Goal: Information Seeking & Learning: Learn about a topic

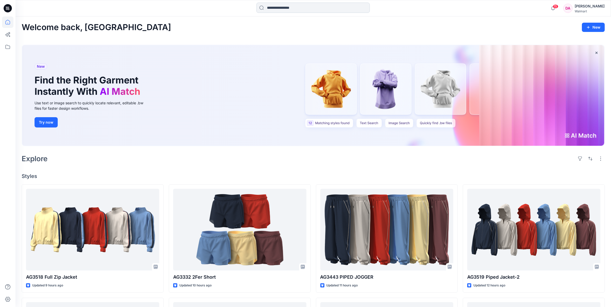
click at [273, 6] on input at bounding box center [312, 8] width 113 height 10
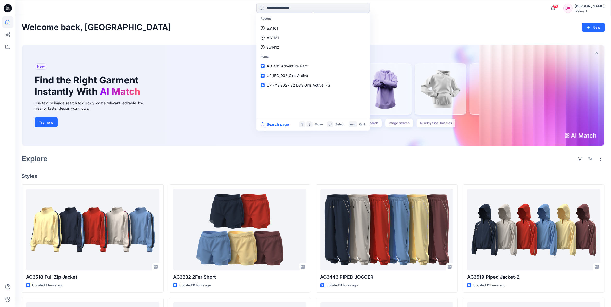
click at [209, 28] on div "Welcome back, Dilnashin New" at bounding box center [313, 28] width 583 height 10
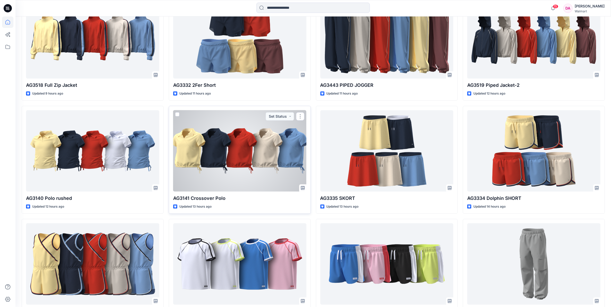
scroll to position [236, 0]
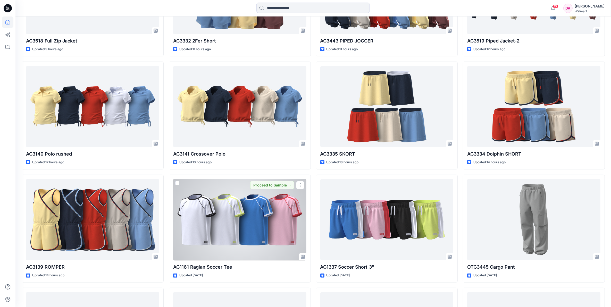
click at [224, 206] on div at bounding box center [239, 220] width 133 height 82
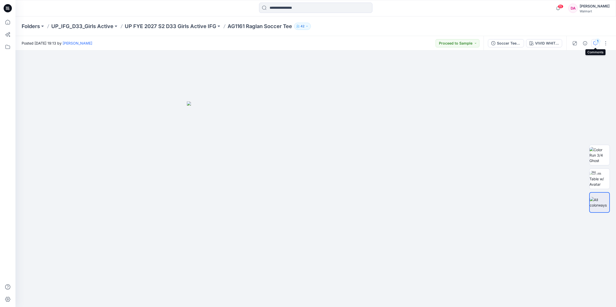
click at [296, 41] on div "1" at bounding box center [597, 41] width 5 height 5
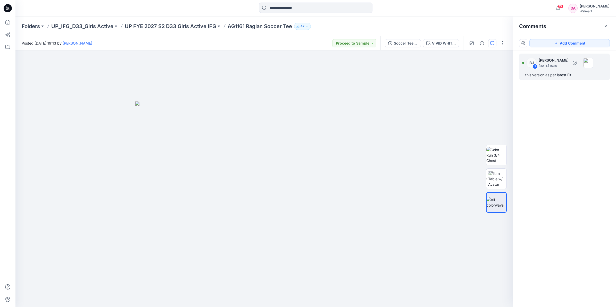
click at [296, 68] on p "[DATE] 15:19" at bounding box center [554, 65] width 30 height 5
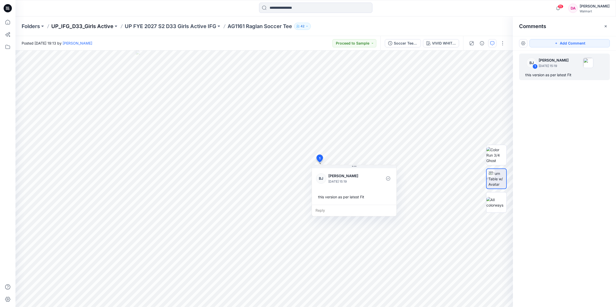
click at [72, 25] on p "UP_IFG_D33_Girls Active" at bounding box center [82, 26] width 62 height 7
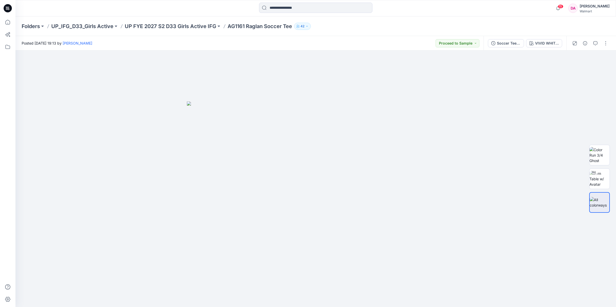
click at [254, 26] on p "AG1161 Raglan Soccer Tee" at bounding box center [260, 26] width 64 height 7
click at [187, 27] on p "UP FYE 2027 S2 D33 Girls Active IFG" at bounding box center [170, 26] width 91 height 7
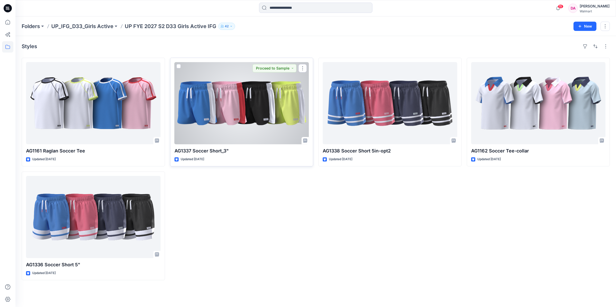
click at [253, 110] on div at bounding box center [241, 103] width 135 height 82
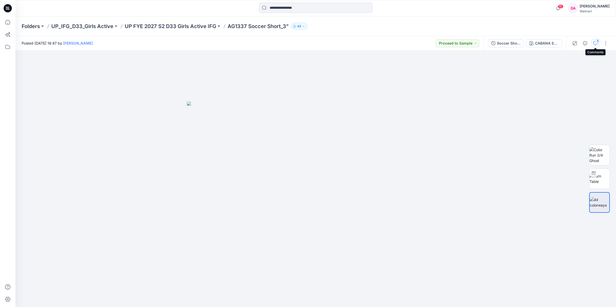
click at [296, 41] on icon "button" at bounding box center [595, 43] width 4 height 4
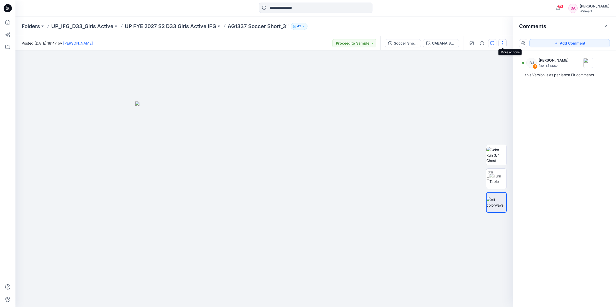
click at [296, 42] on button "button" at bounding box center [502, 43] width 8 height 8
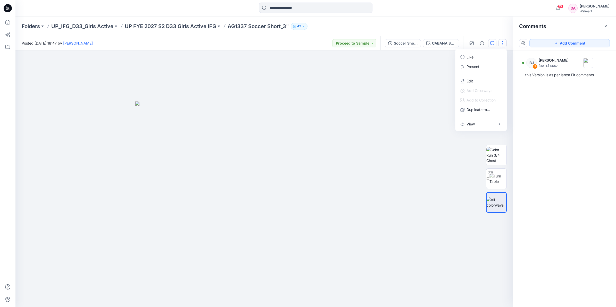
click at [296, 131] on div "BJ 1 [PERSON_NAME] [DATE] 14:57 this Version is as per latest Fit comments" at bounding box center [564, 170] width 103 height 238
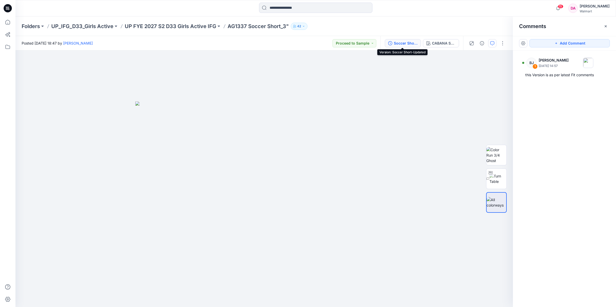
click at [296, 42] on div "Soccer Short-Updated" at bounding box center [406, 43] width 24 height 6
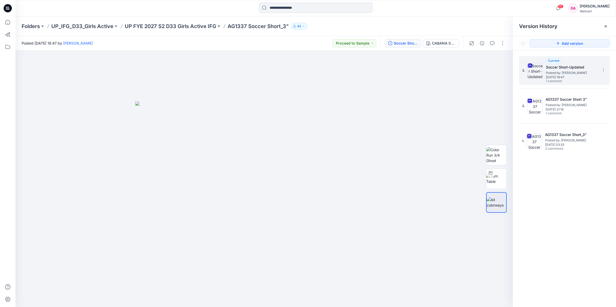
click at [296, 74] on span "Posted by: [PERSON_NAME]" at bounding box center [572, 72] width 52 height 5
click at [193, 25] on p "UP FYE 2027 S2 D33 Girls Active IFG" at bounding box center [170, 26] width 91 height 7
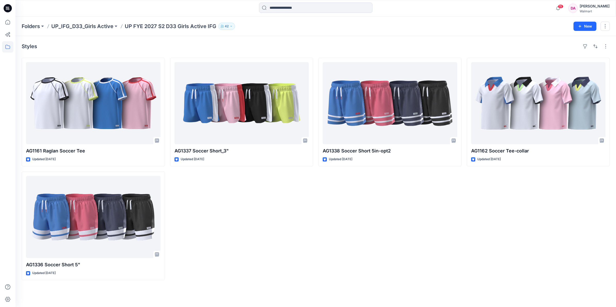
click at [229, 220] on div "AG1337 Soccer Short_3" Updated [DATE]" at bounding box center [241, 169] width 143 height 223
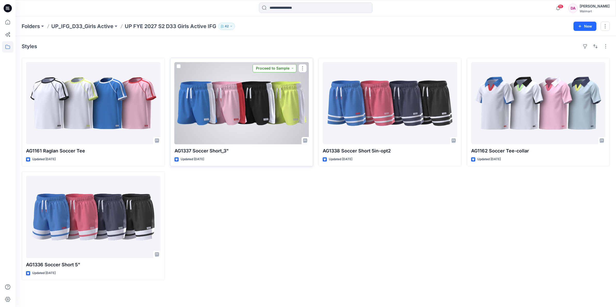
click at [293, 70] on button "Proceed to Sample" at bounding box center [275, 68] width 44 height 8
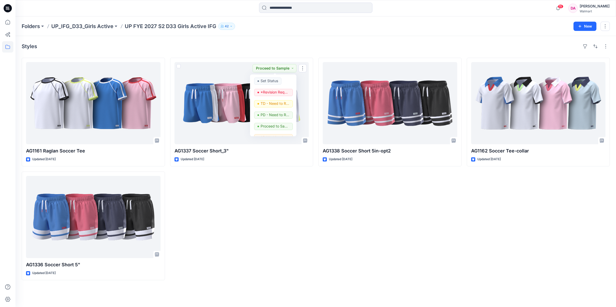
click at [296, 45] on div "Styles" at bounding box center [316, 46] width 588 height 8
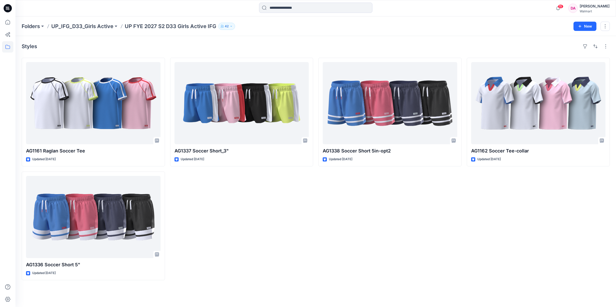
click at [217, 204] on div "AG1337 Soccer Short_3" Updated [DATE]" at bounding box center [241, 169] width 143 height 223
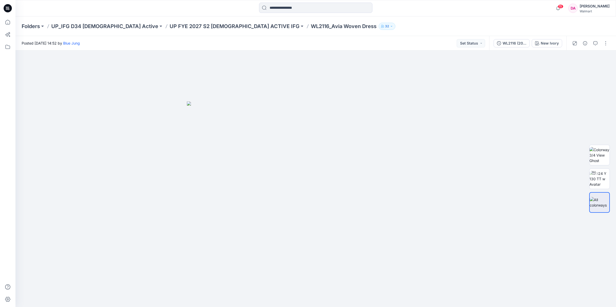
click at [311, 27] on p "WL2116_Avia Woven Dress" at bounding box center [344, 26] width 66 height 7
click at [203, 27] on p "UP FYE 2027 S2 LADIES ACTIVE IFG" at bounding box center [235, 26] width 130 height 7
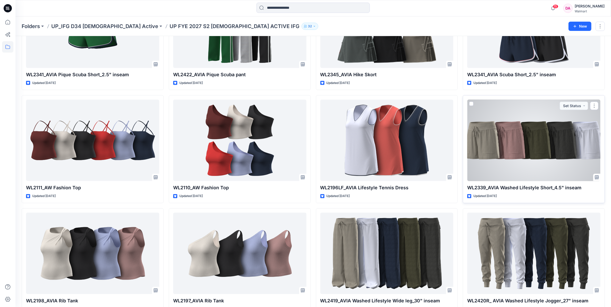
scroll to position [789, 0]
